Goal: Navigation & Orientation: Find specific page/section

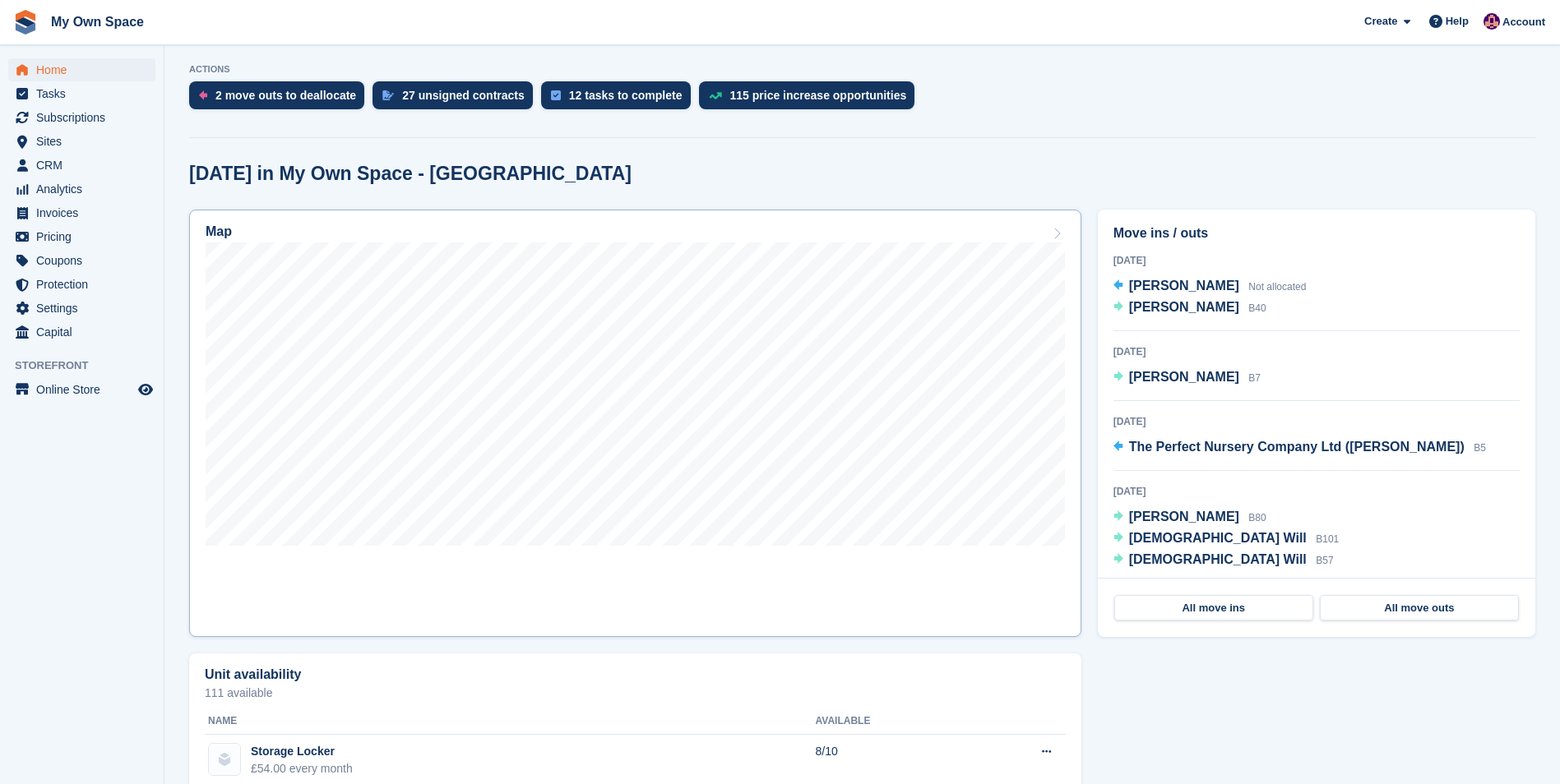
scroll to position [329, 0]
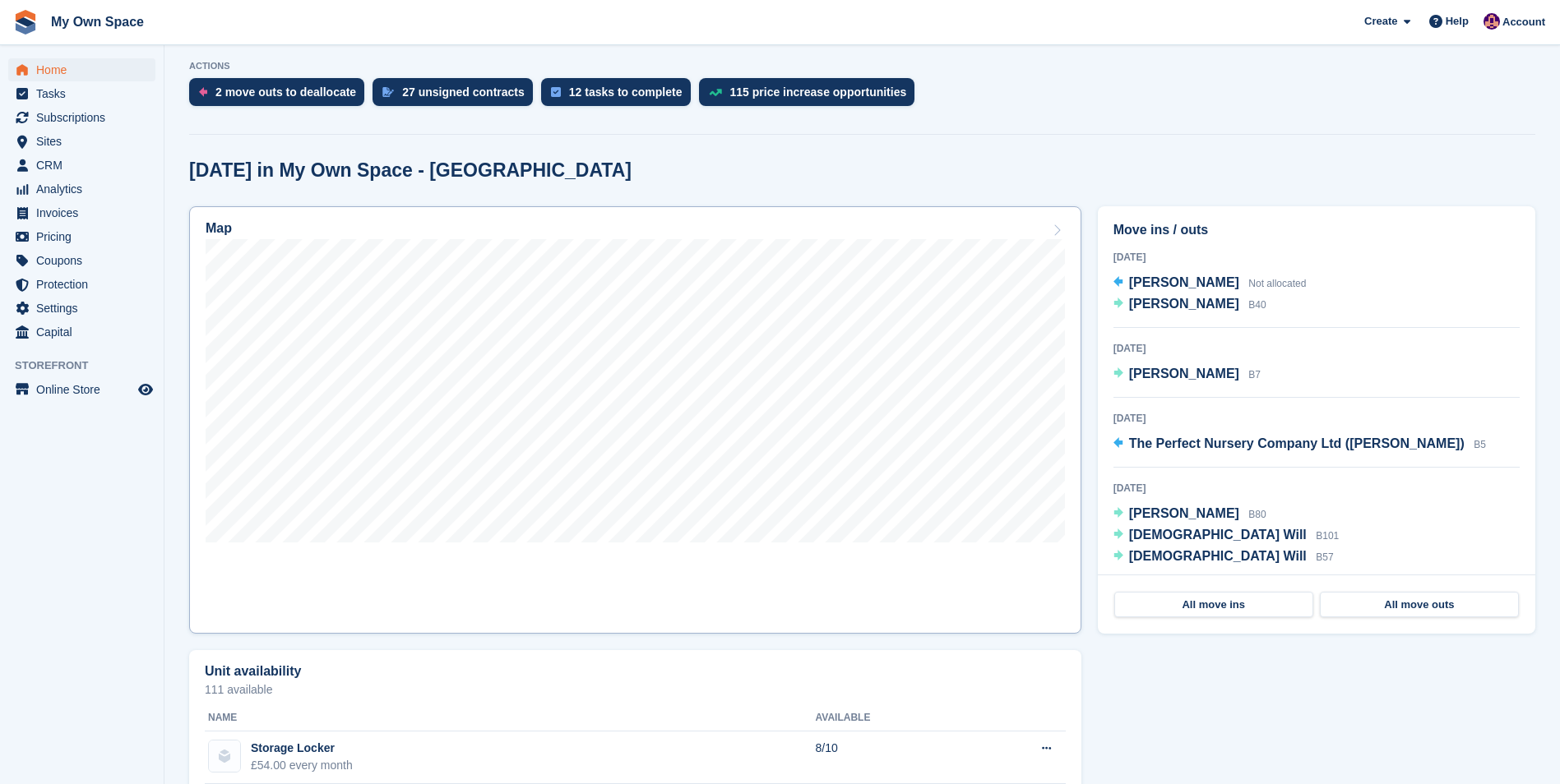
click at [223, 229] on h2 "Map" at bounding box center [219, 228] width 27 height 14
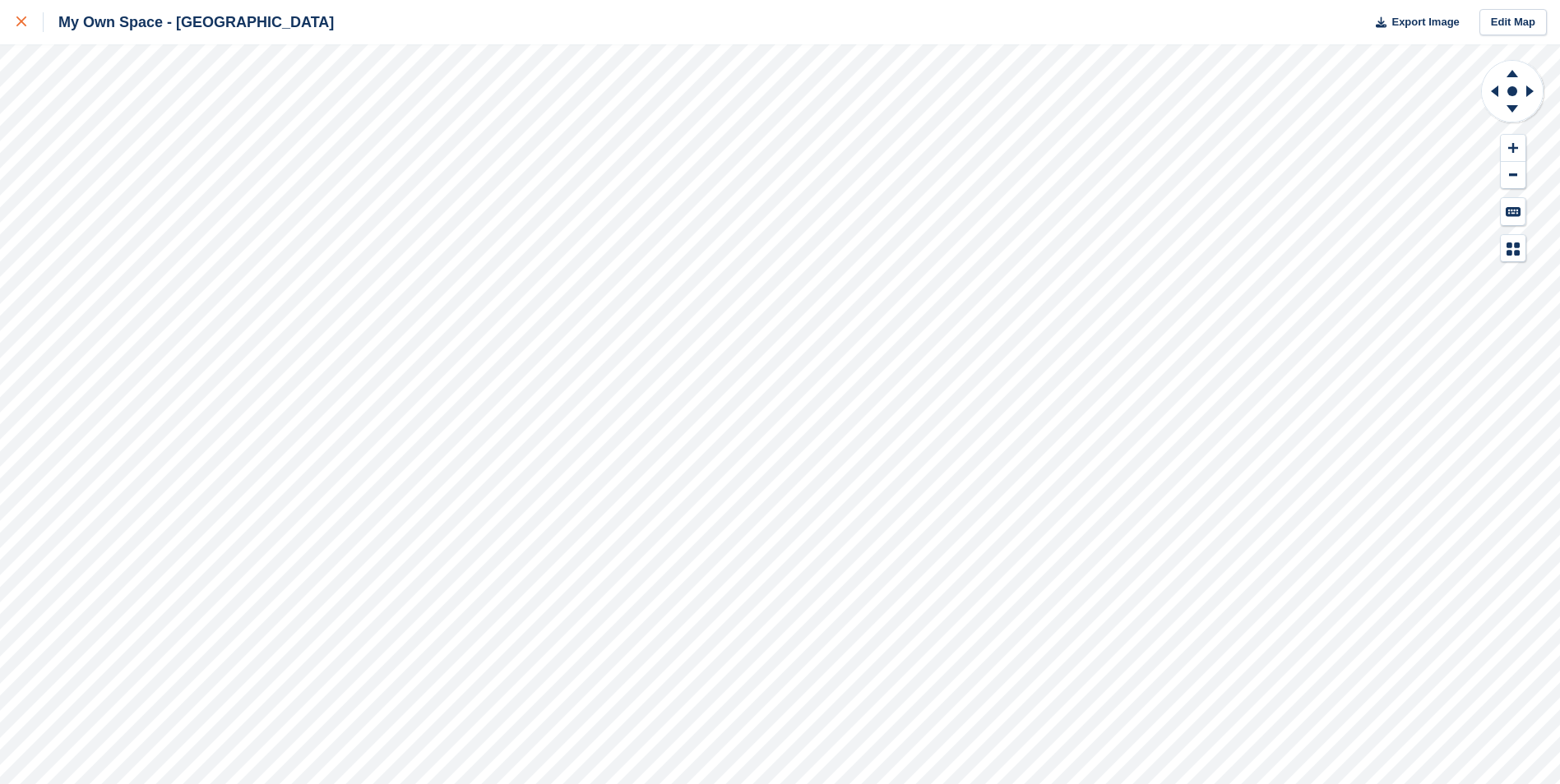
click at [27, 21] on div at bounding box center [30, 22] width 27 height 20
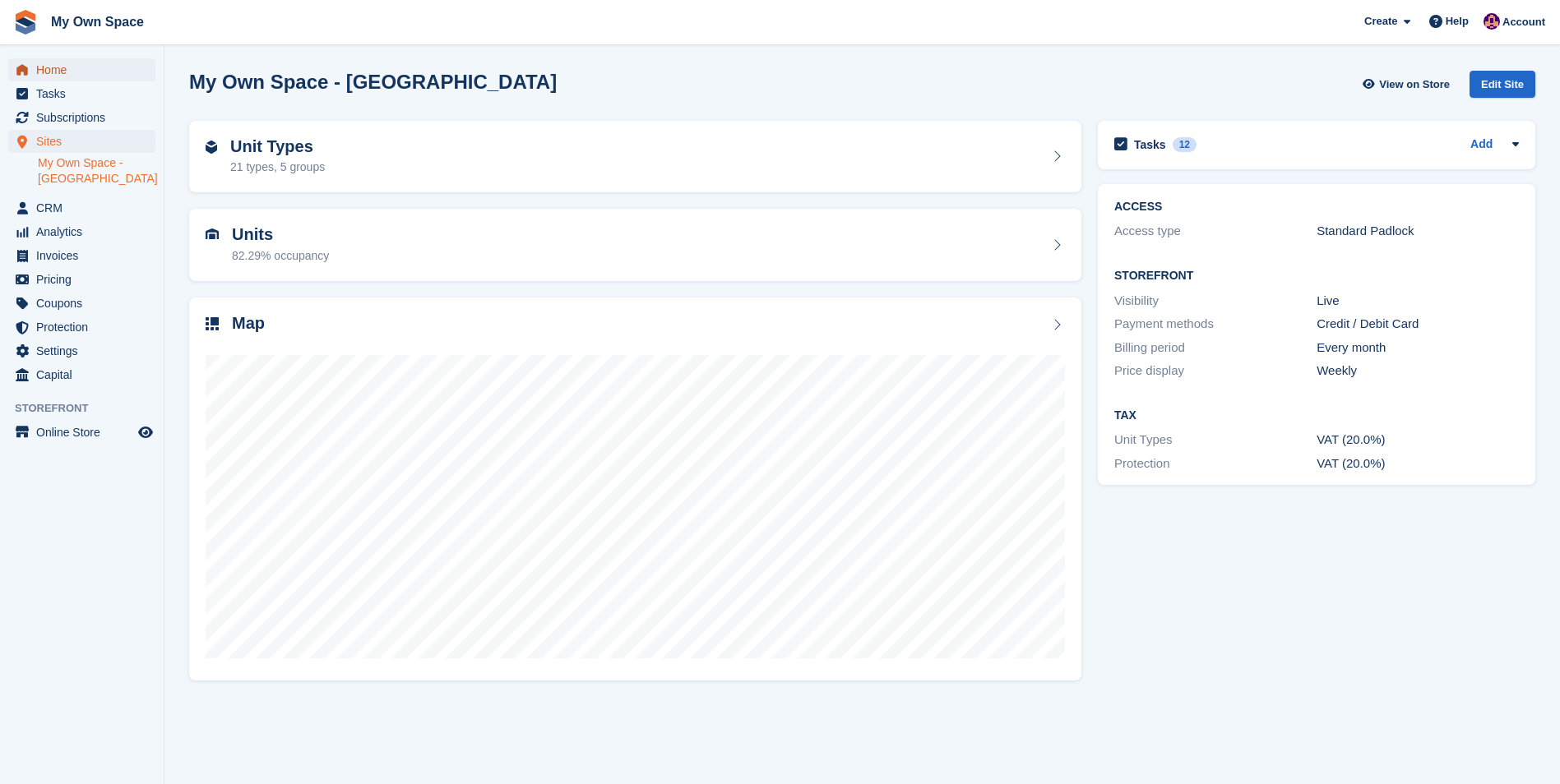
click at [44, 73] on span "Home" at bounding box center [85, 70] width 99 height 23
